Goal: Find contact information: Find contact information

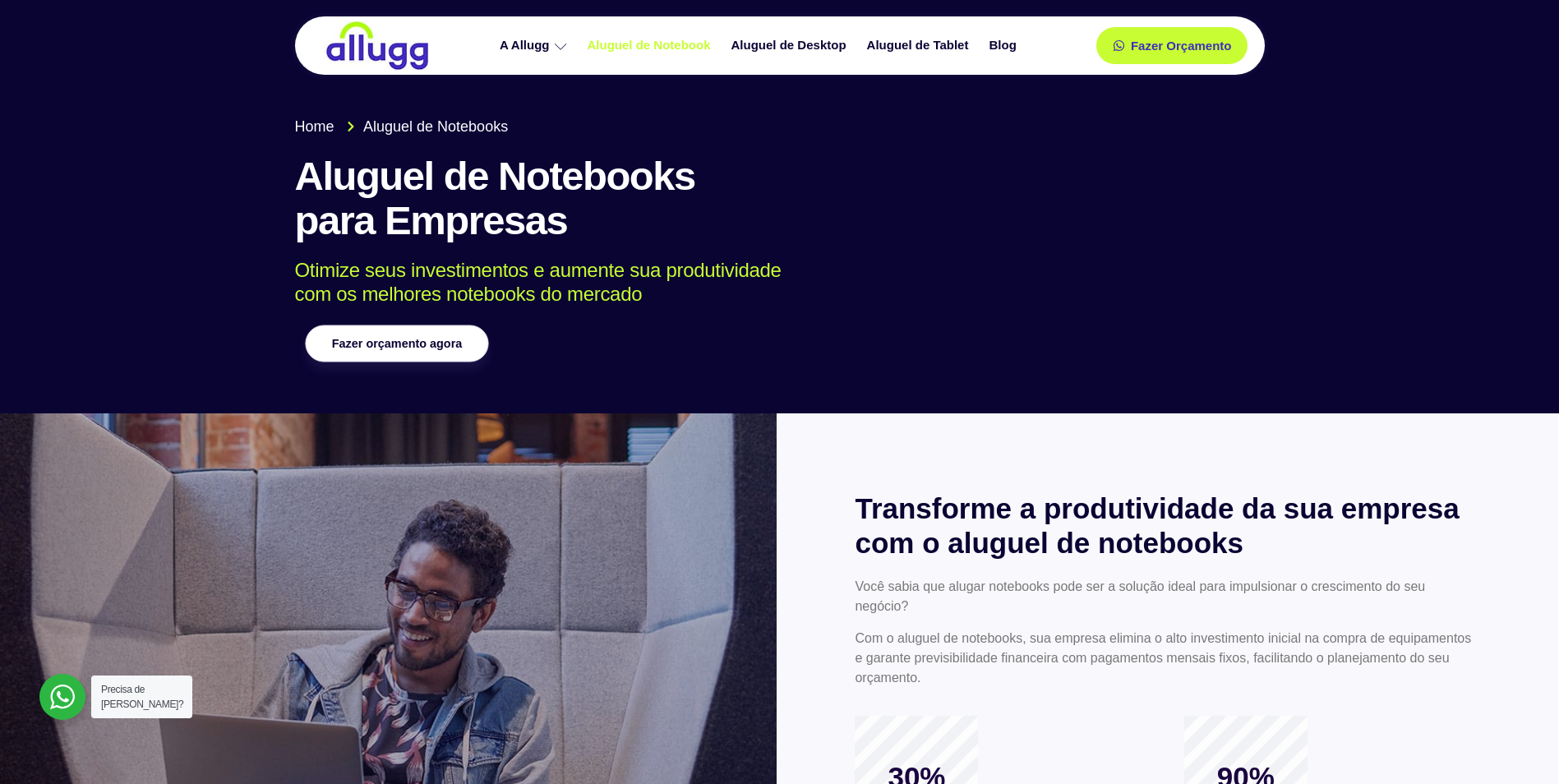
click at [426, 350] on link "Fazer orçamento agora" at bounding box center [397, 344] width 183 height 37
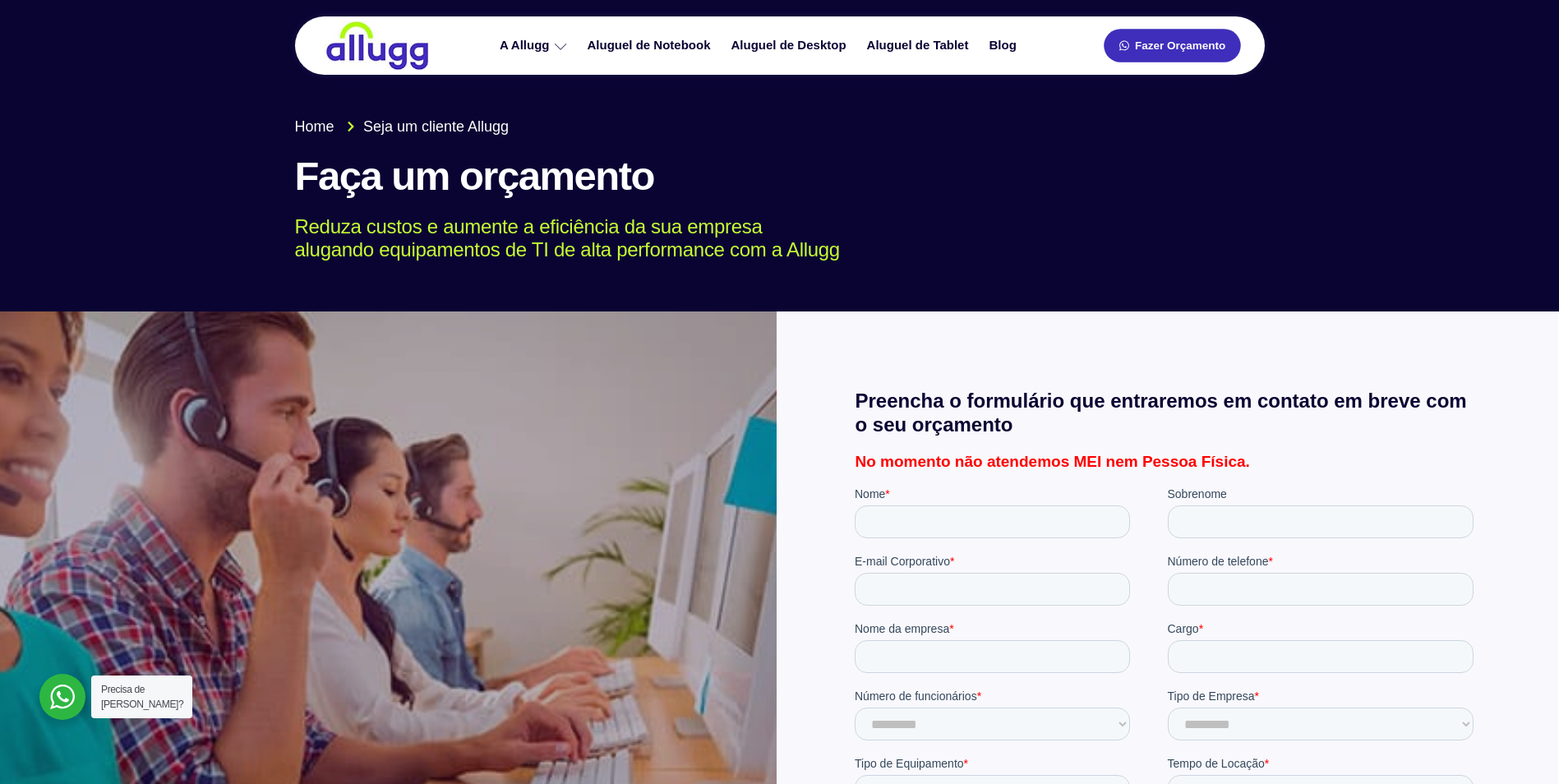
click at [1149, 46] on span "Fazer Orçamento" at bounding box center [1180, 47] width 90 height 12
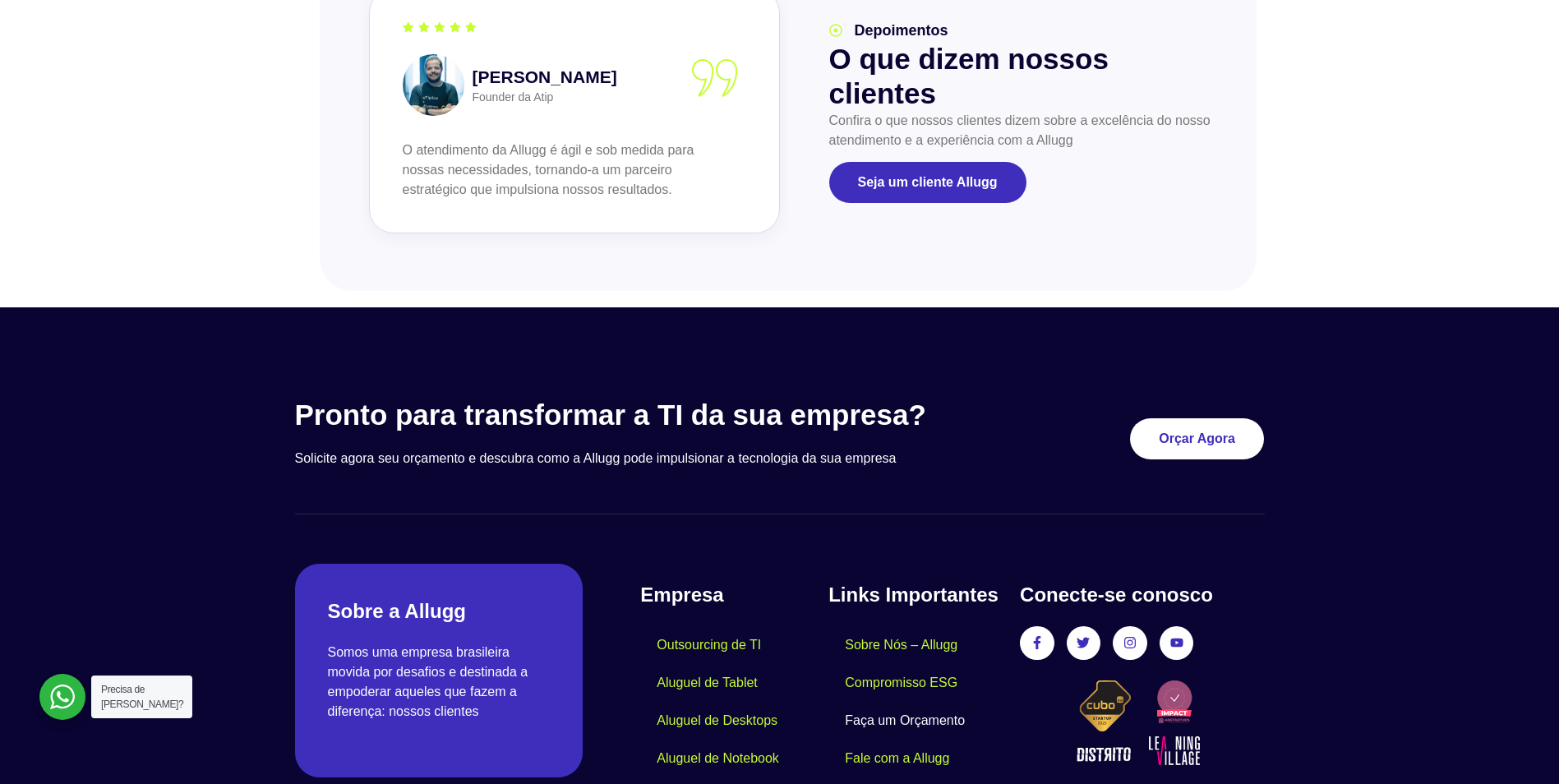
scroll to position [1935, 0]
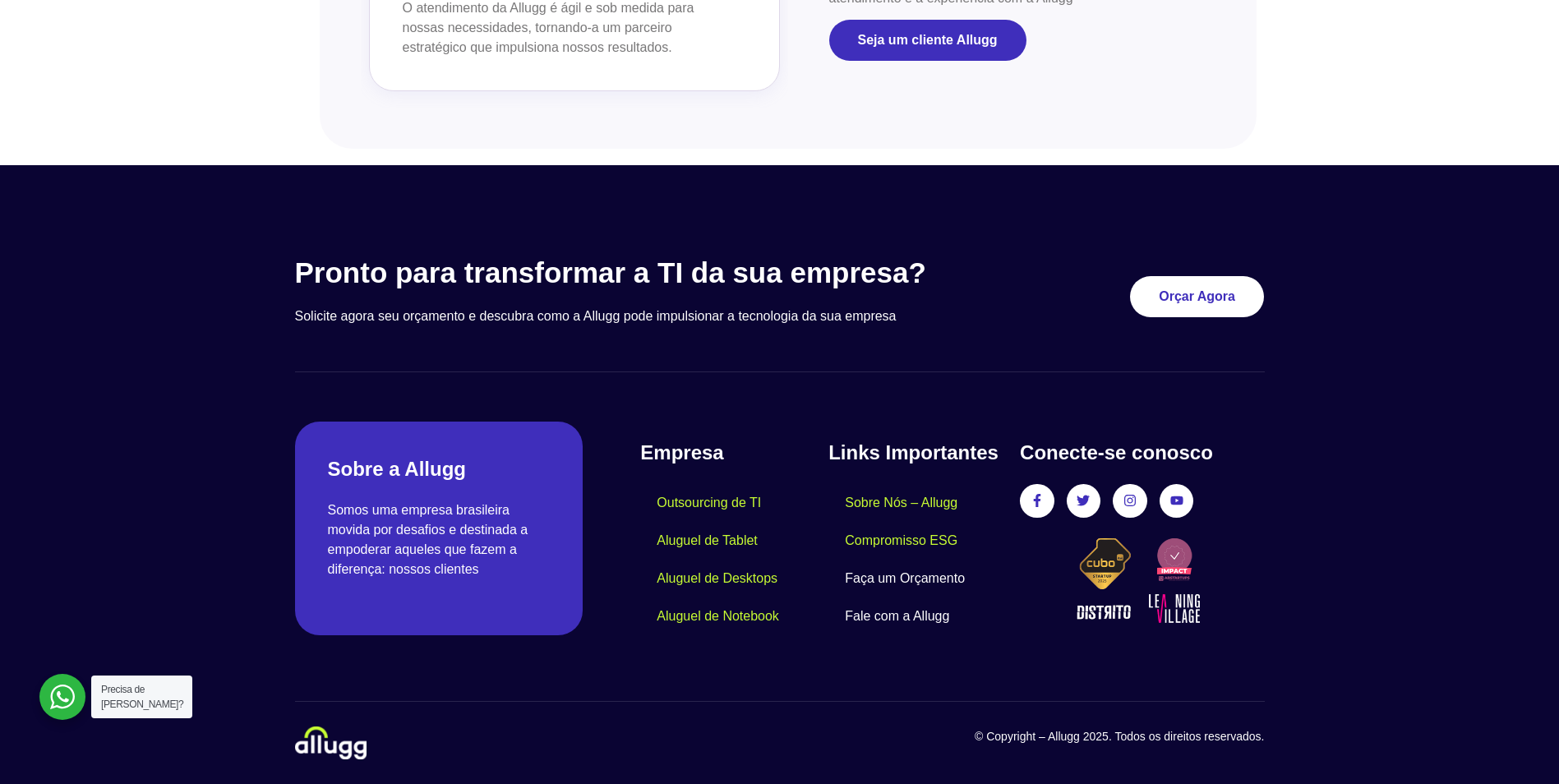
click at [894, 618] on link "Fale com a Allugg" at bounding box center [898, 615] width 138 height 38
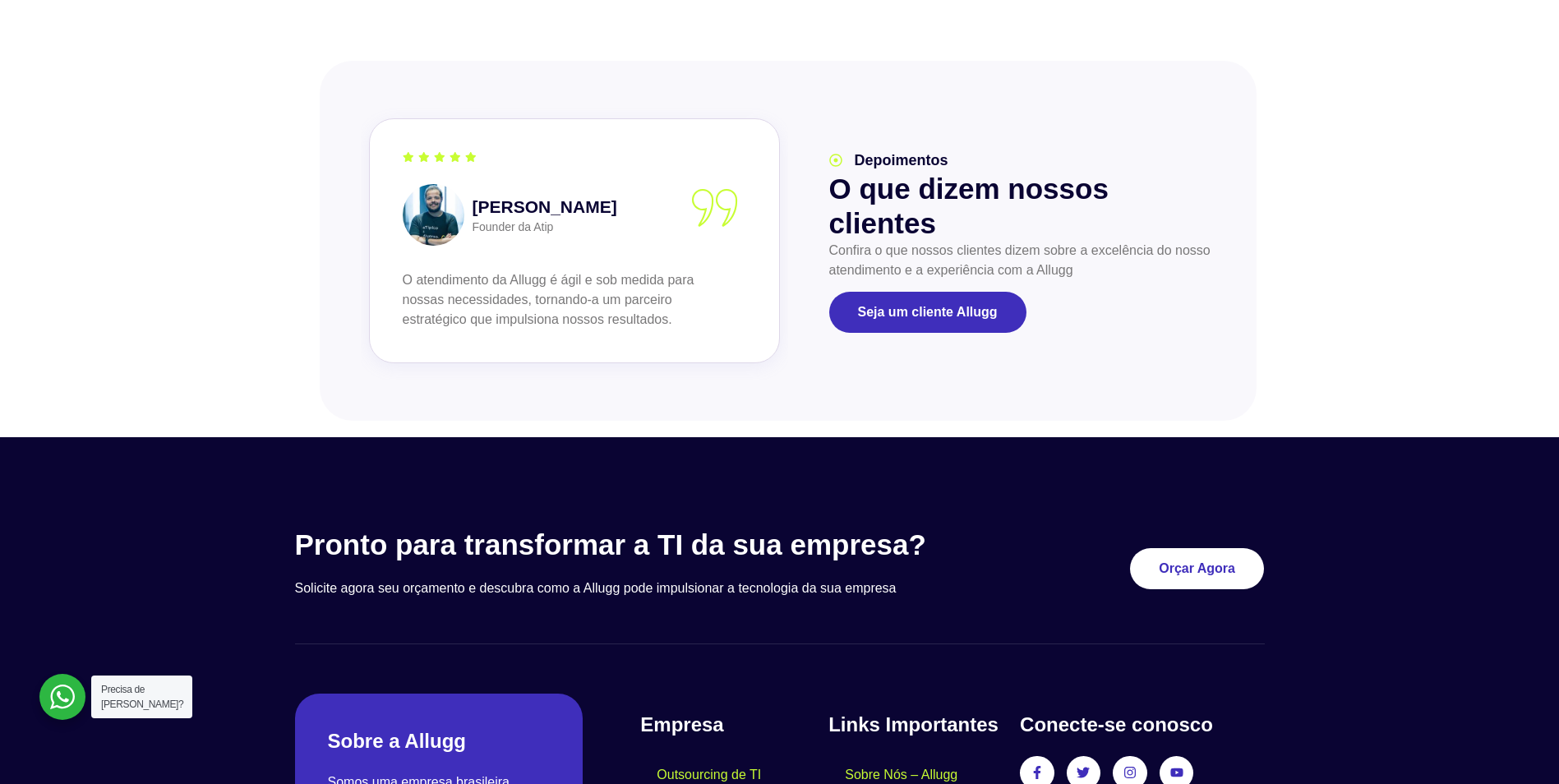
scroll to position [1661, 0]
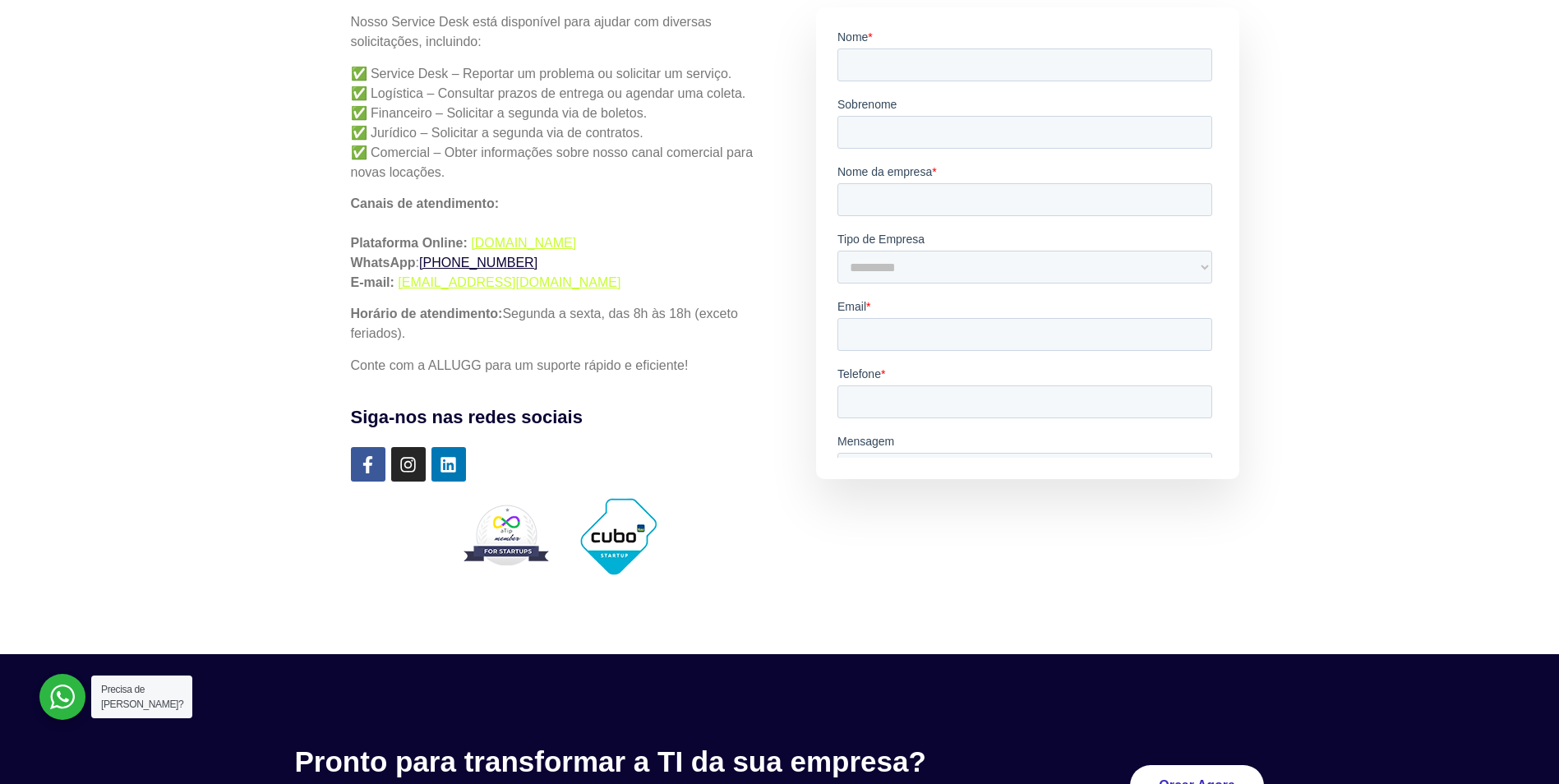
drag, startPoint x: 549, startPoint y: 266, endPoint x: 449, endPoint y: 267, distance: 100.0
click at [449, 267] on p "Canais de atendimento: Plataforma Online: simples.allugg.com.br WhatsApp : +55 …" at bounding box center [559, 243] width 418 height 99
copy link "(19) 99972-1611"
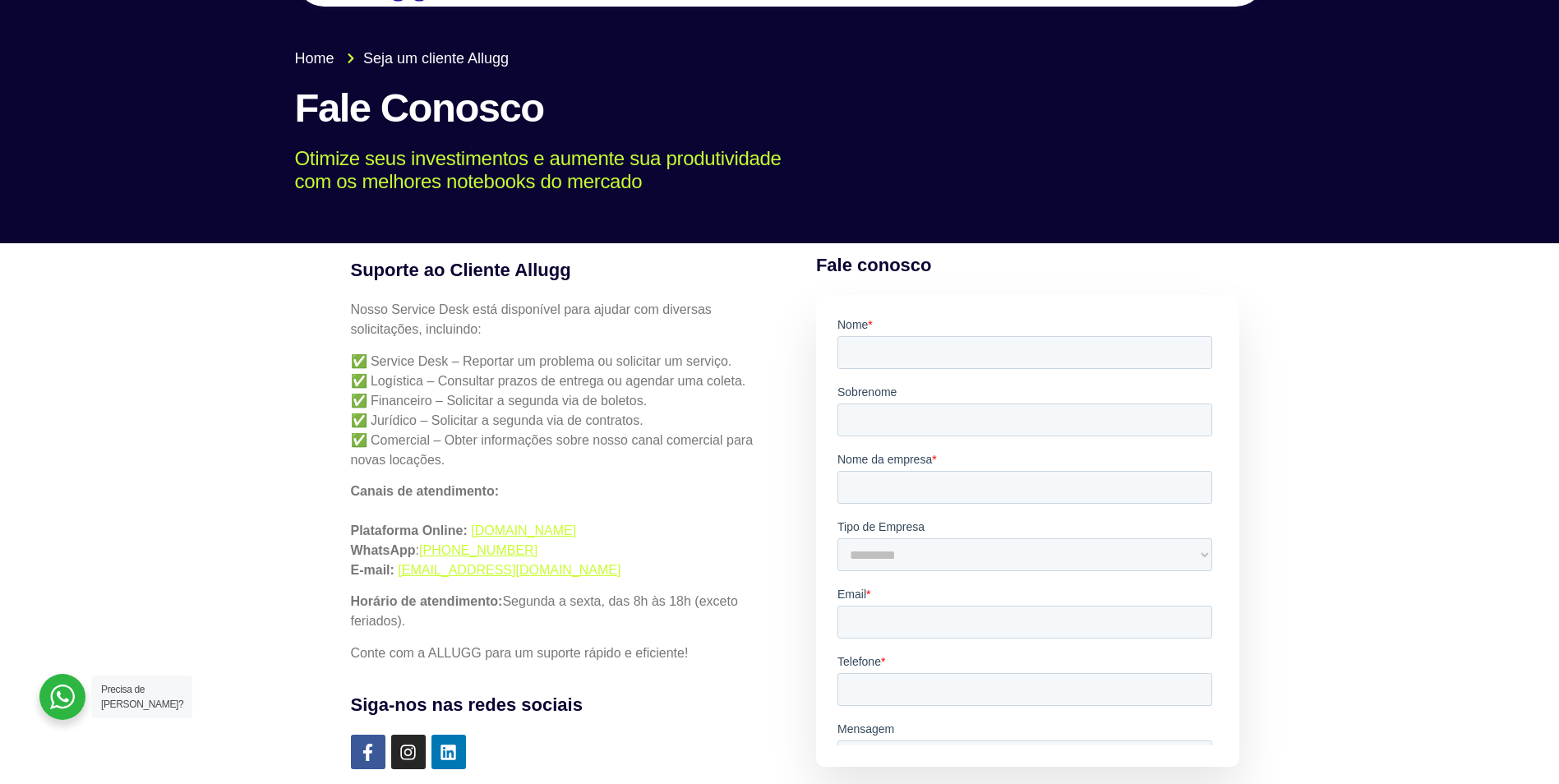
scroll to position [55, 0]
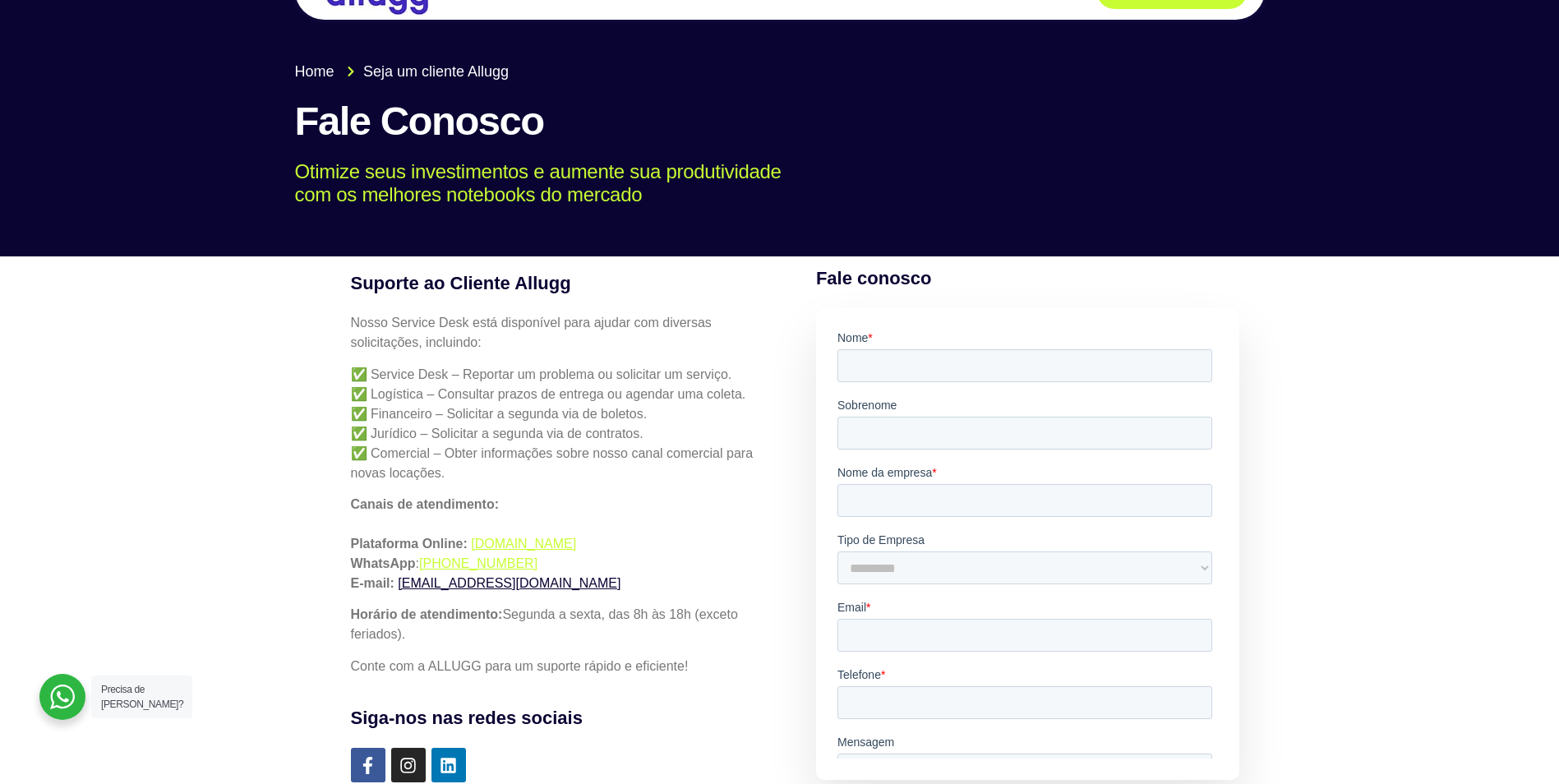
drag, startPoint x: 608, startPoint y: 582, endPoint x: 401, endPoint y: 586, distance: 207.0
click at [401, 586] on p "Canais de atendimento: Plataforma Online: simples.allugg.com.br WhatsApp : +55 …" at bounding box center [559, 544] width 418 height 99
copy link "servicedesk-help@allugg.com.br"
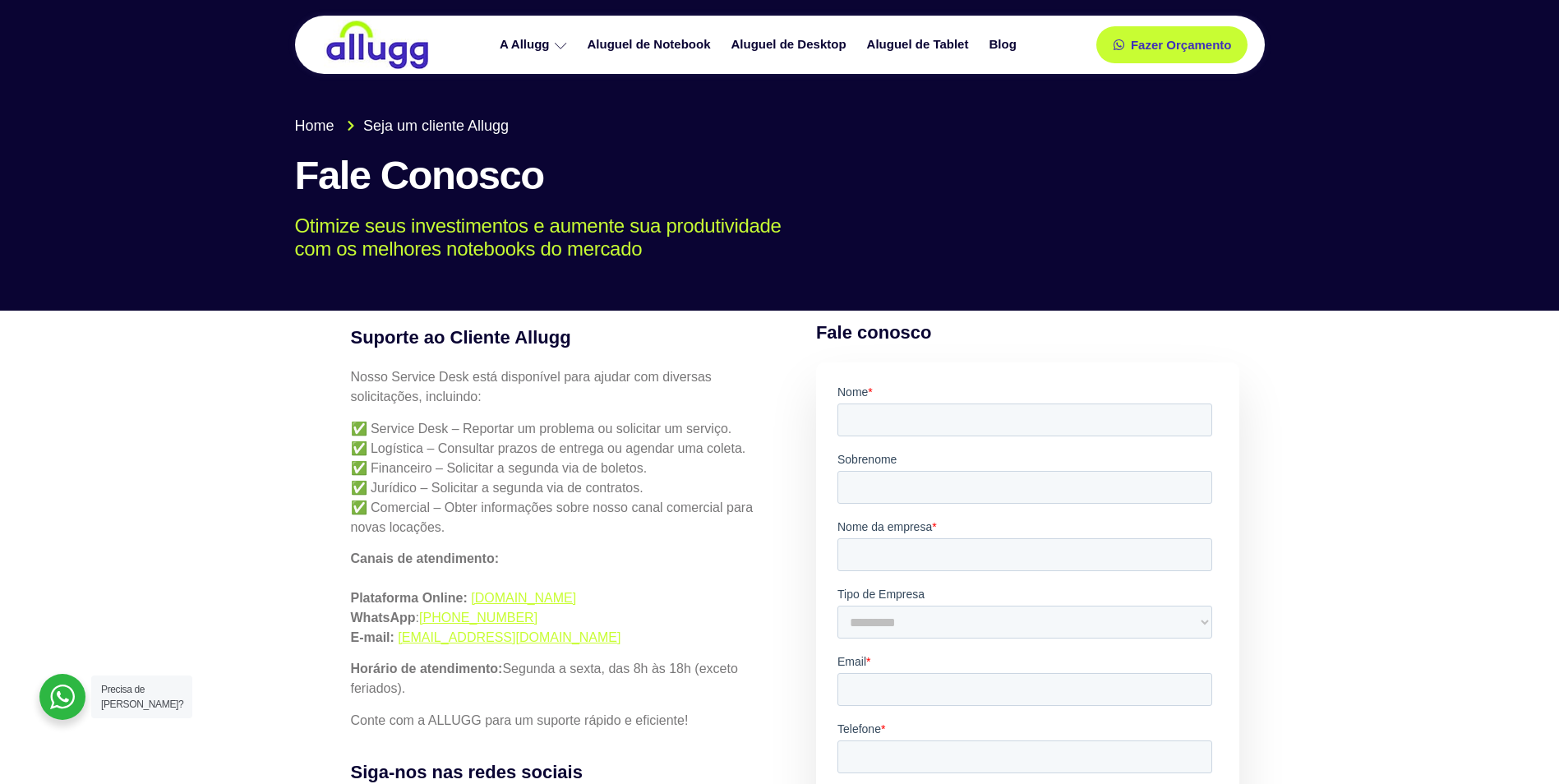
scroll to position [0, 0]
